Goal: Task Accomplishment & Management: Use online tool/utility

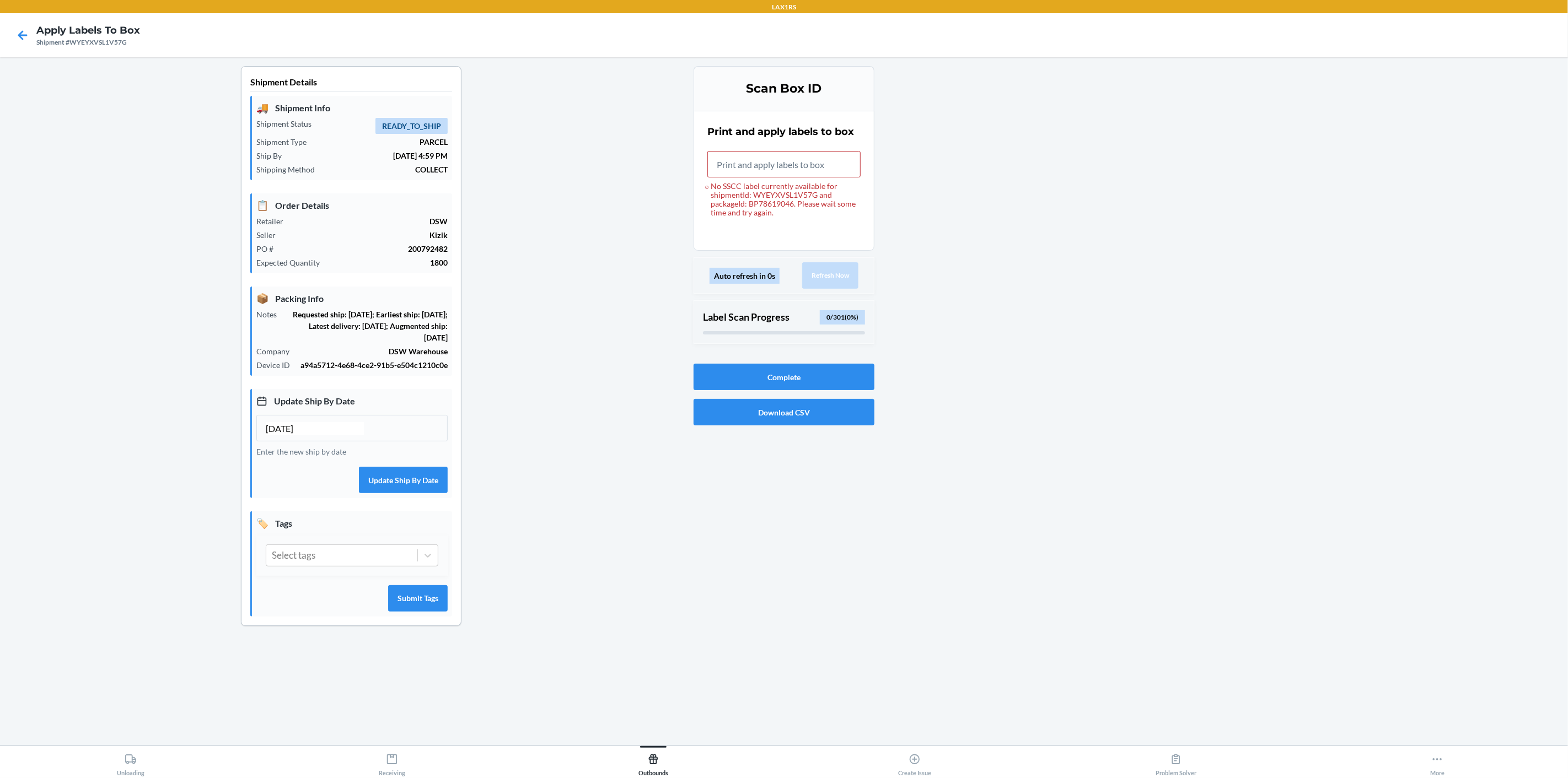
click at [99, 41] on div "Shipment #WYEYXVSL1V57G" at bounding box center [88, 42] width 103 height 10
click at [21, 32] on icon at bounding box center [22, 35] width 19 height 19
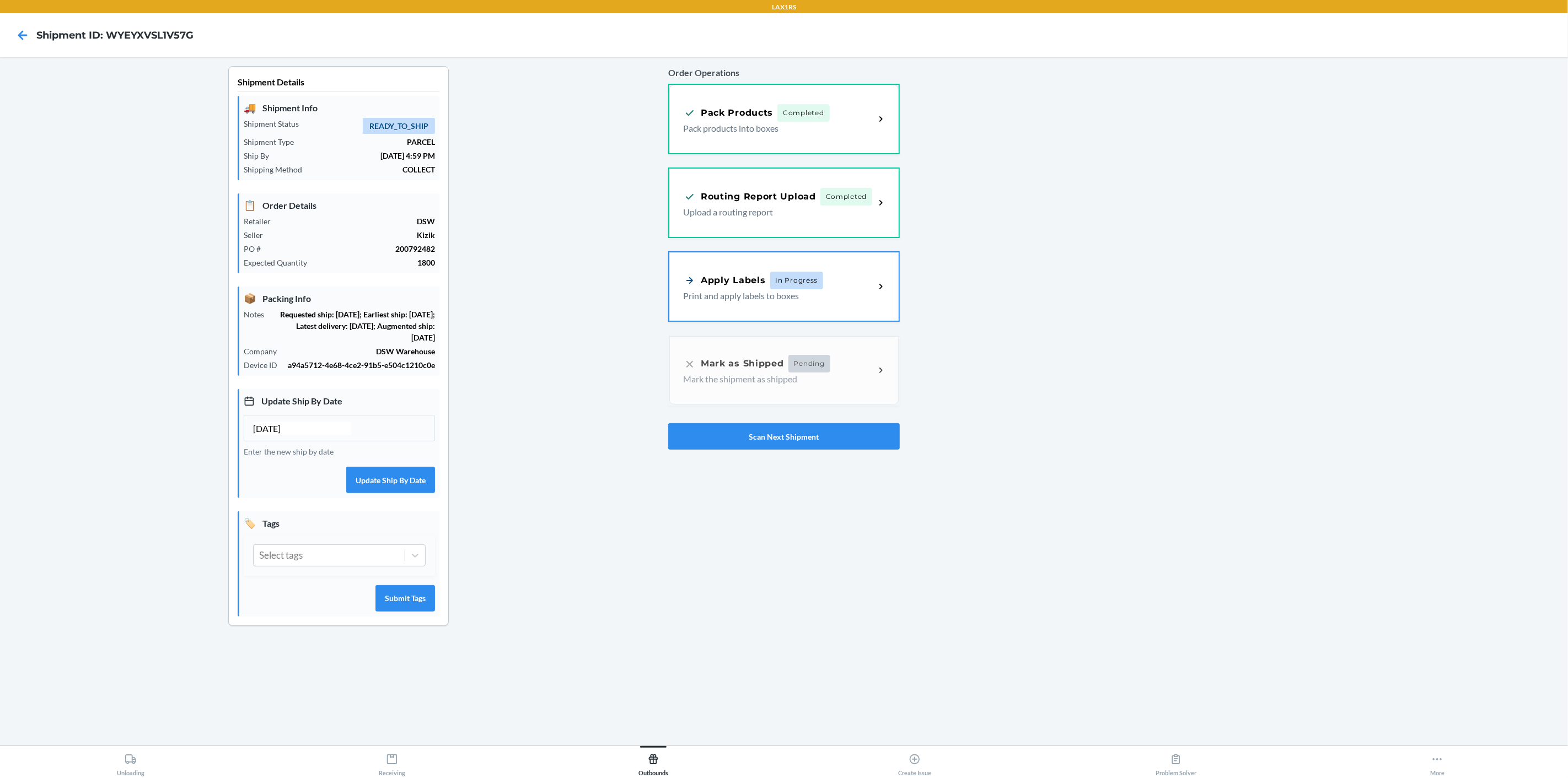
click at [880, 125] on div "Pack Products Completed Pack products into boxes" at bounding box center [783, 118] width 229 height 68
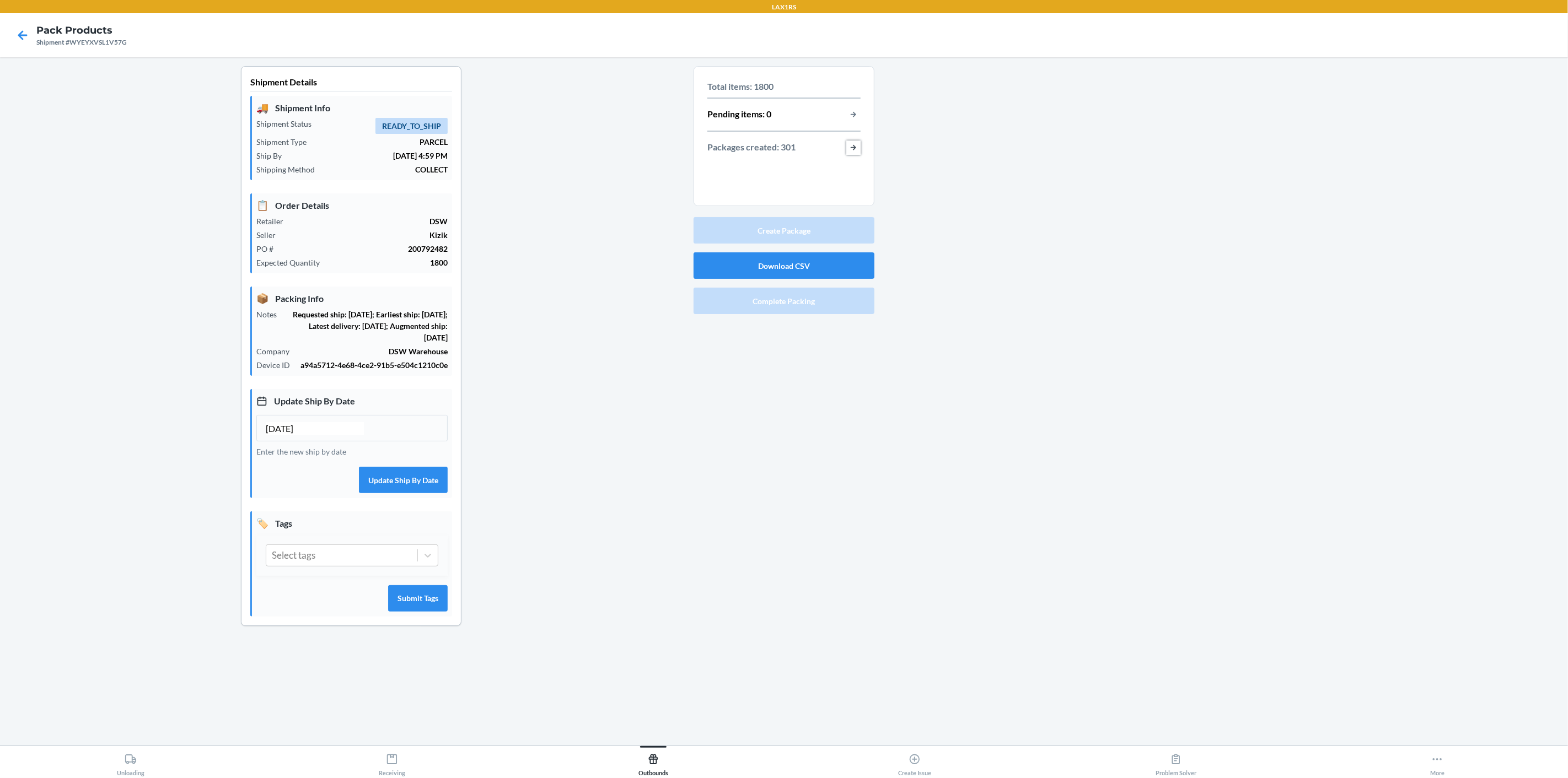
click at [854, 151] on button "button-view-packages-created" at bounding box center [853, 147] width 14 height 14
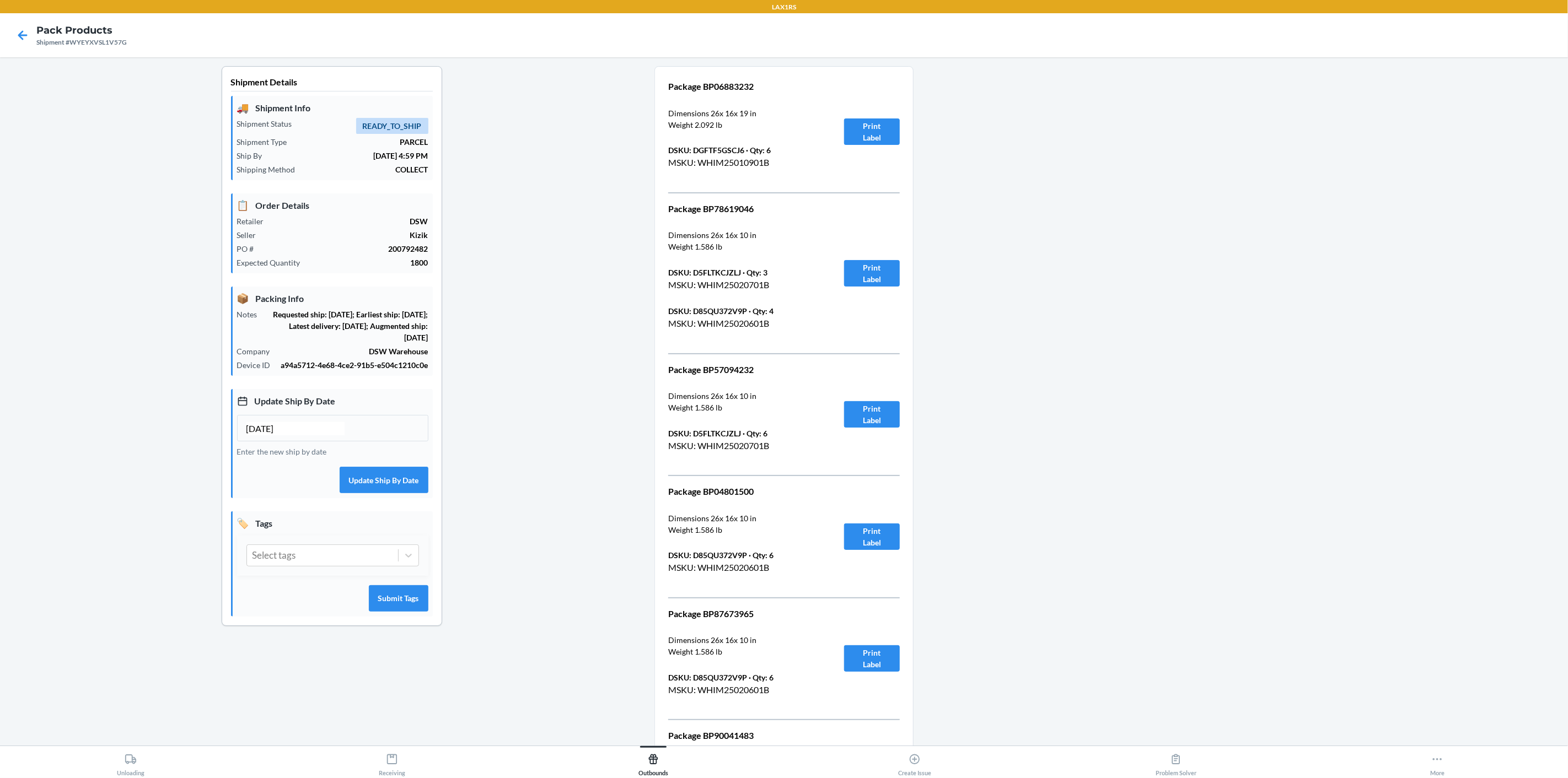
click at [712, 85] on p "Package BP06883232" at bounding box center [743, 86] width 149 height 13
click at [23, 38] on icon at bounding box center [22, 35] width 19 height 19
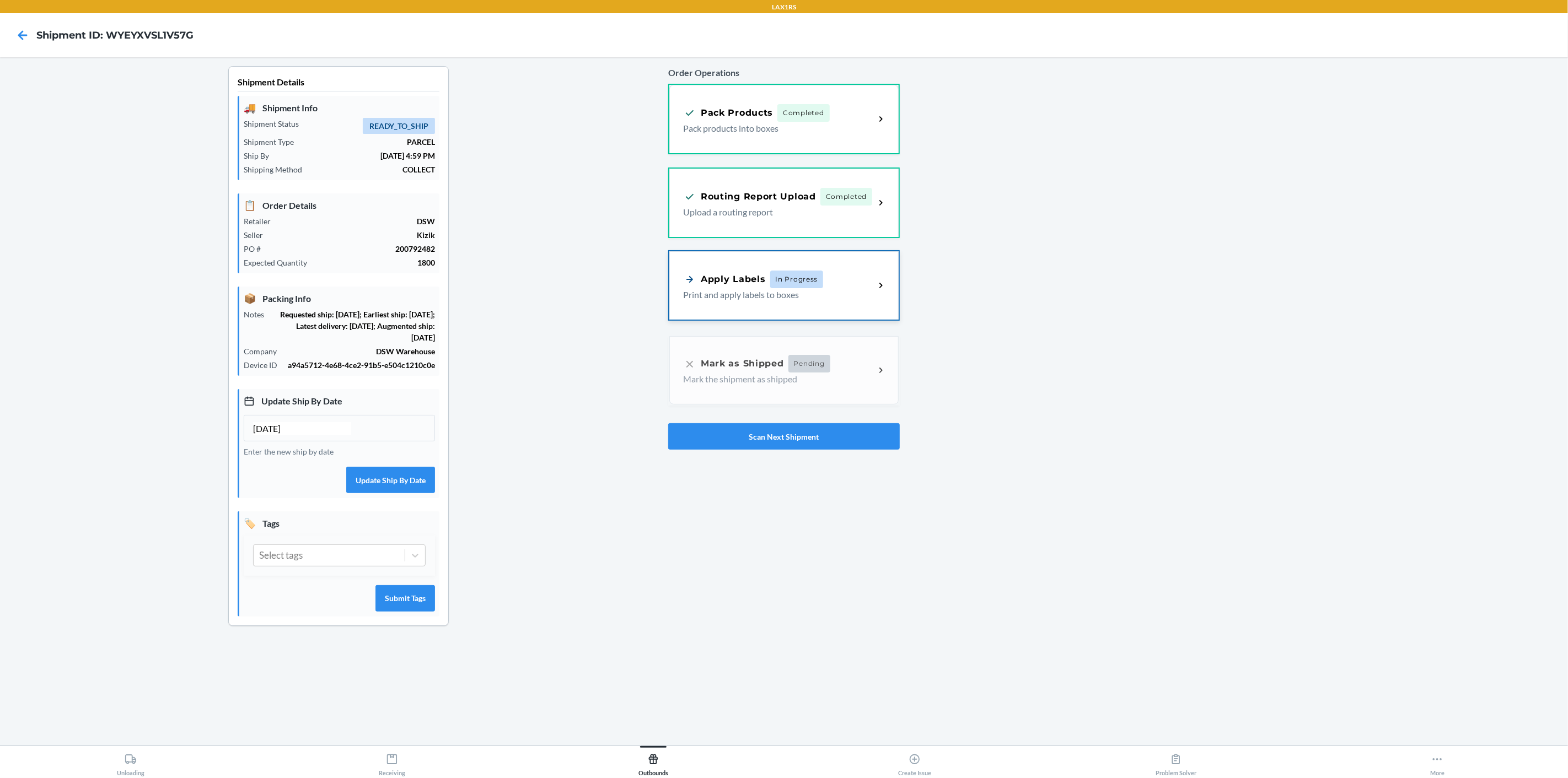
click at [881, 283] on icon at bounding box center [880, 286] width 3 height 6
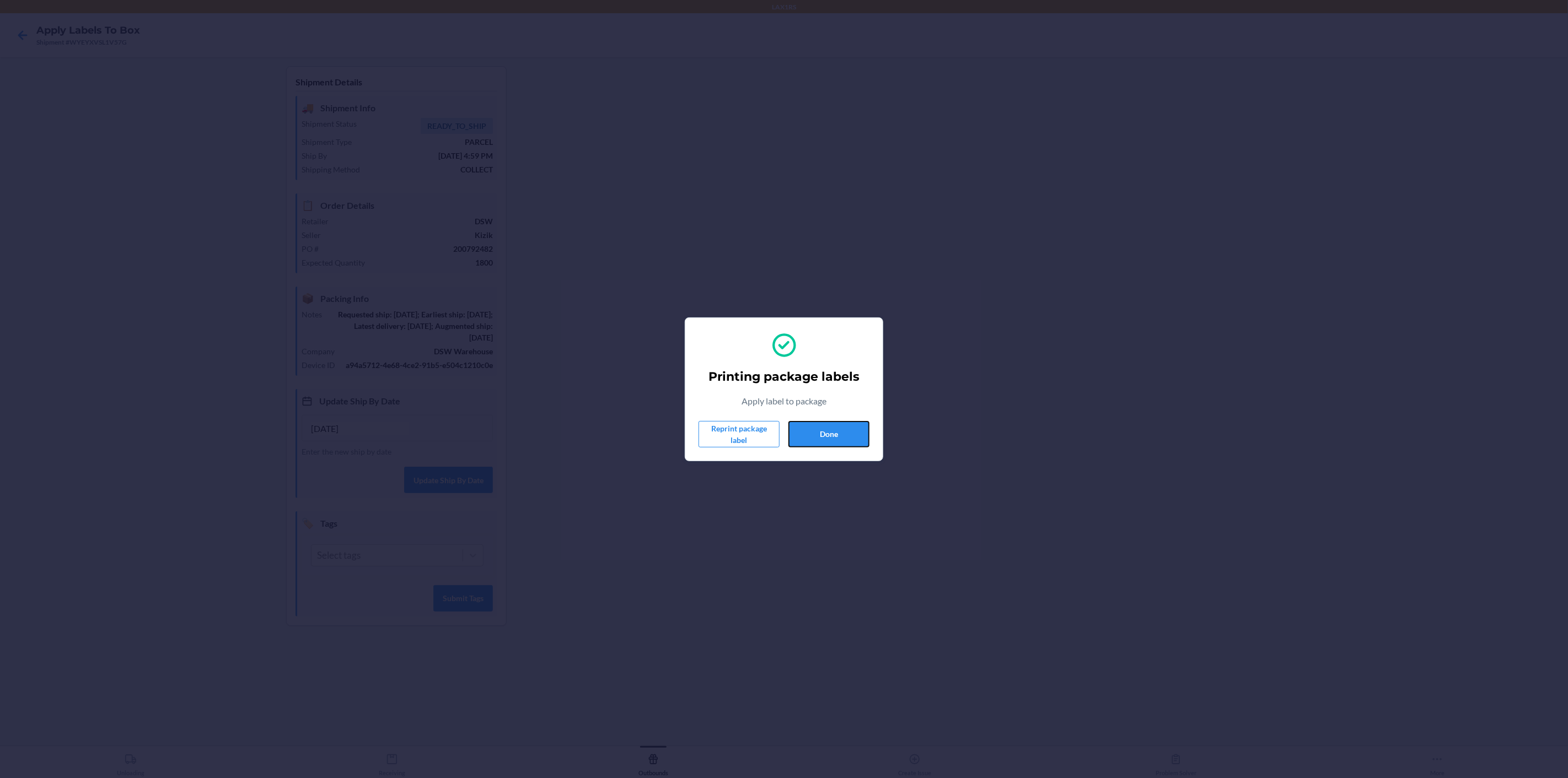
click at [840, 432] on button "Done" at bounding box center [829, 434] width 81 height 26
